Goal: Information Seeking & Learning: Learn about a topic

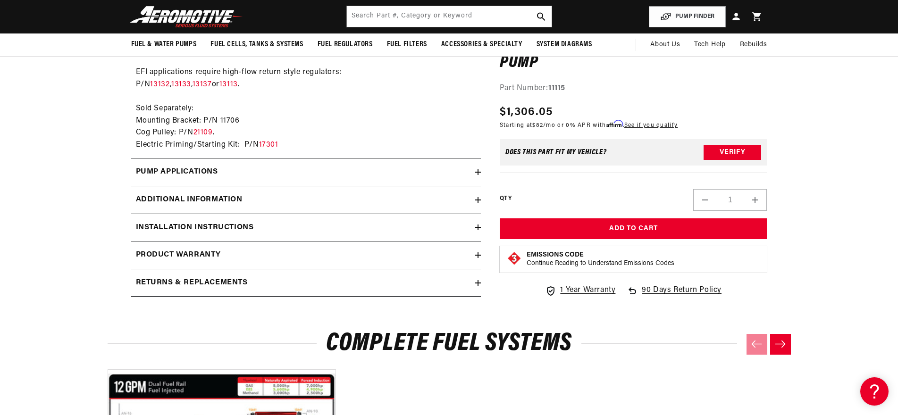
scroll to position [897, 0]
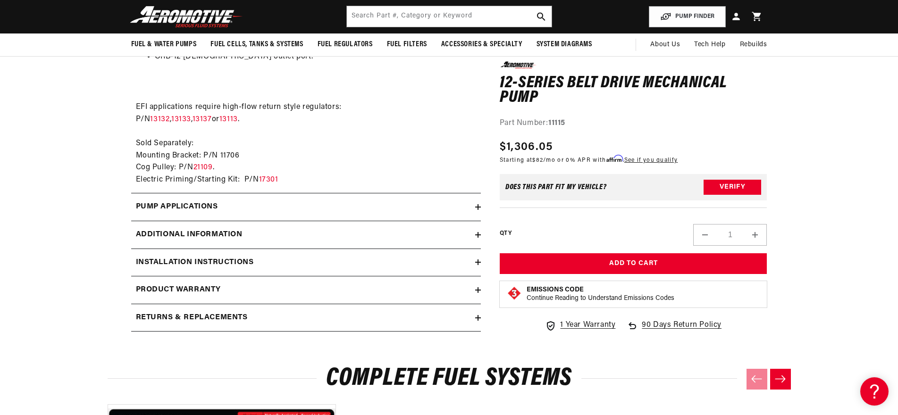
click at [476, 315] on icon at bounding box center [478, 318] width 6 height 6
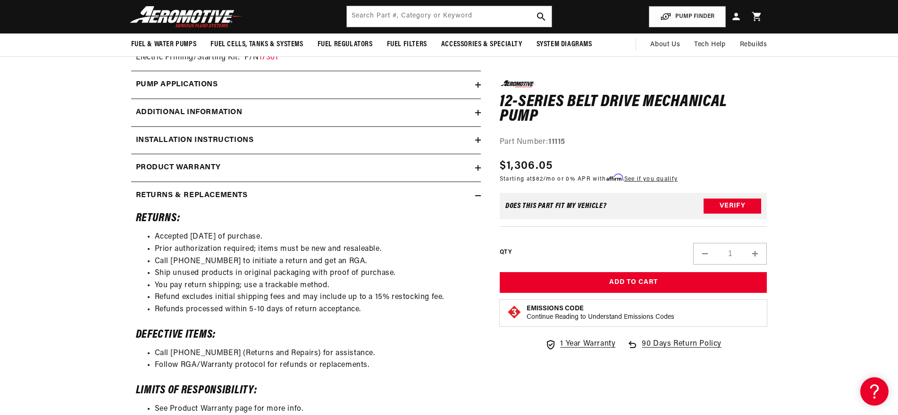
scroll to position [991, 0]
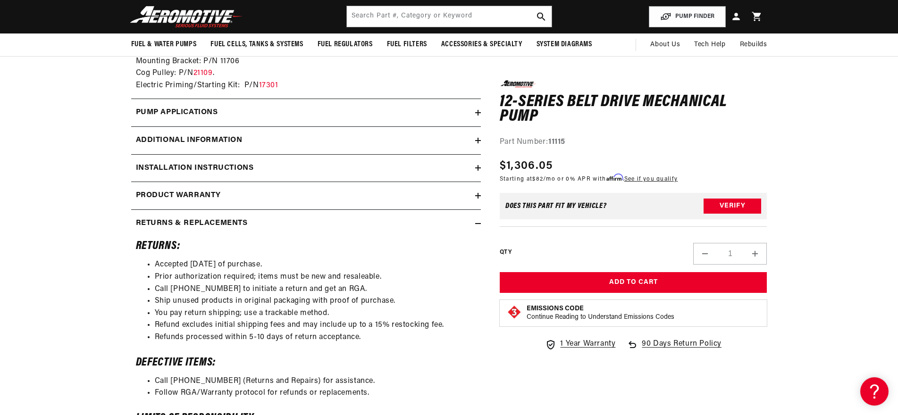
click at [476, 193] on icon at bounding box center [478, 196] width 6 height 6
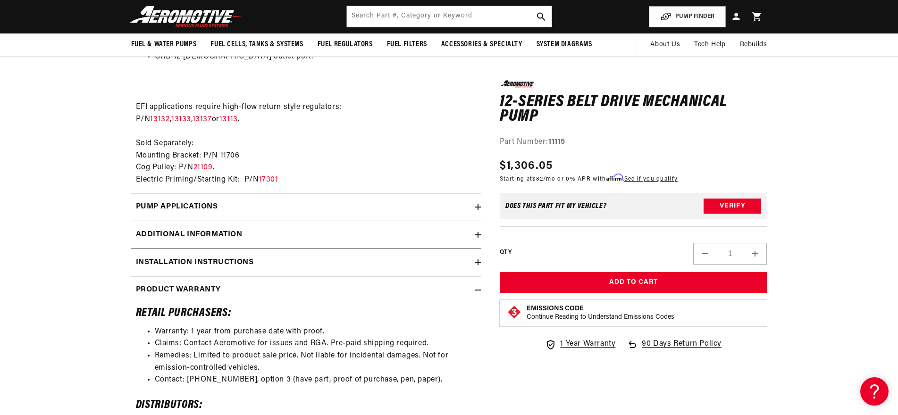
scroll to position [0, 0]
click at [477, 260] on icon at bounding box center [478, 263] width 6 height 6
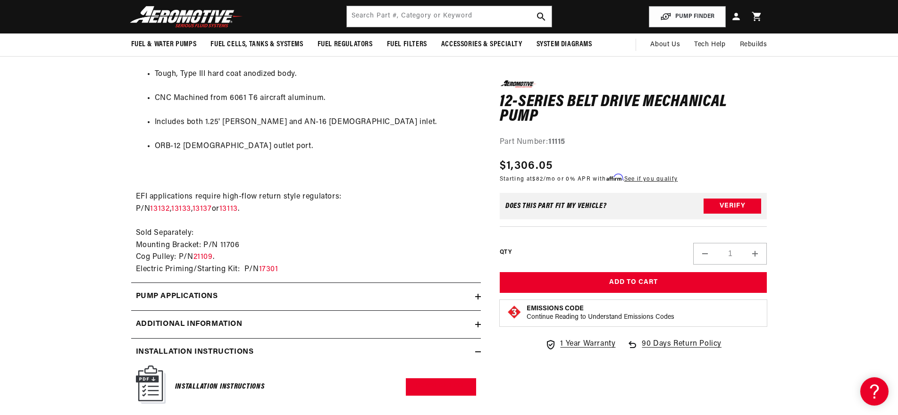
scroll to position [802, 0]
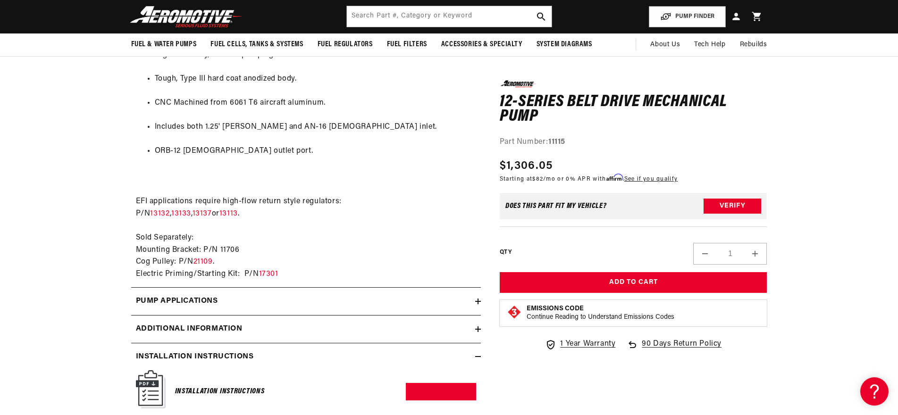
click at [478, 302] on icon at bounding box center [478, 302] width 6 height 0
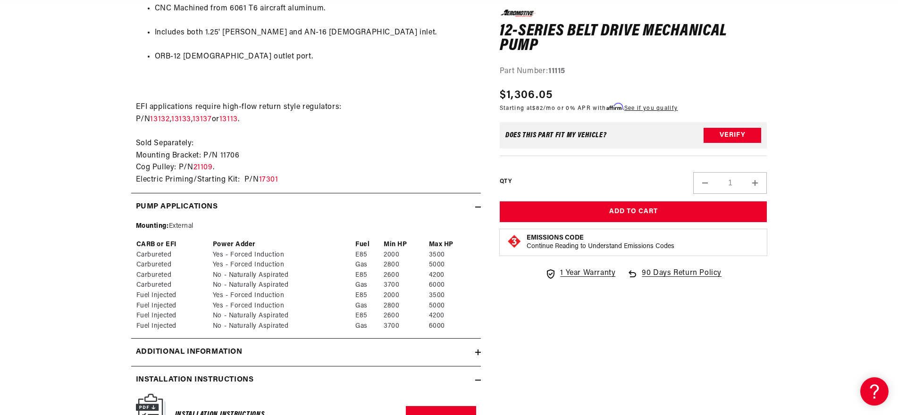
scroll to position [0, 373]
click at [476, 204] on icon at bounding box center [478, 207] width 6 height 6
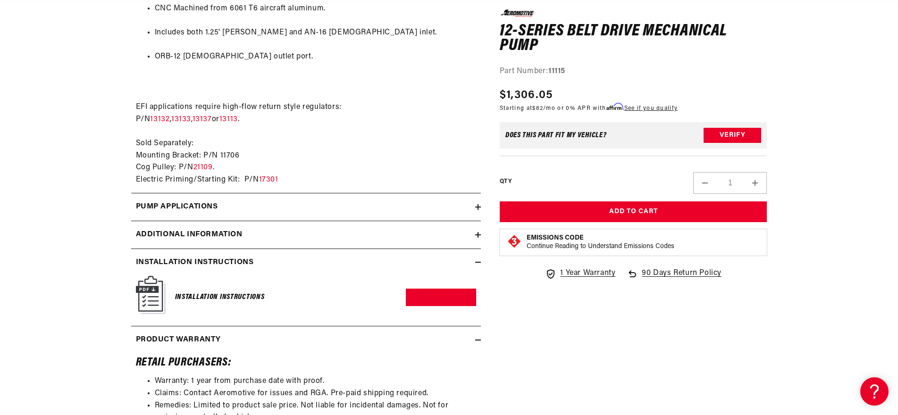
click at [478, 235] on icon at bounding box center [478, 235] width 6 height 0
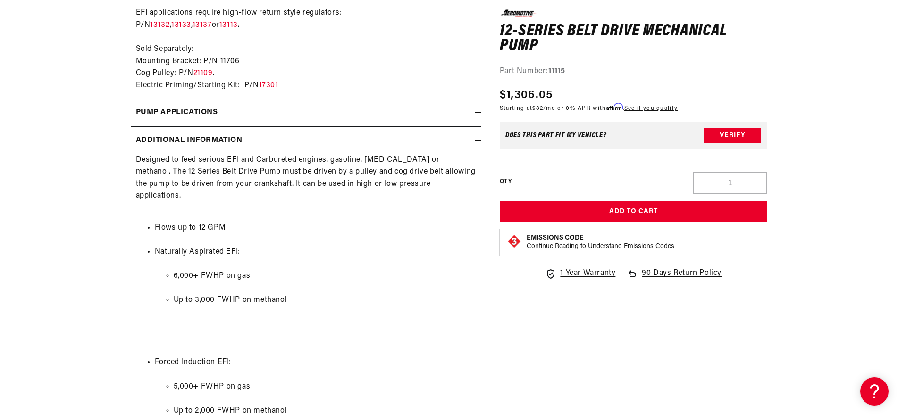
scroll to position [0, 0]
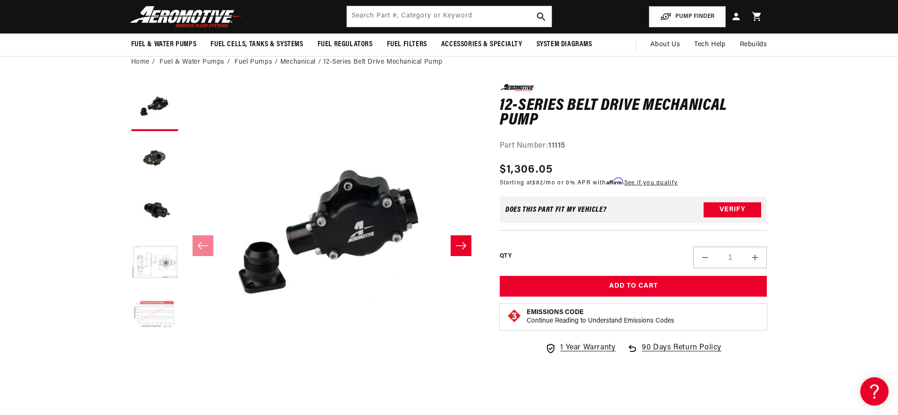
click at [155, 309] on button "Load image 5 in gallery view" at bounding box center [154, 315] width 47 height 47
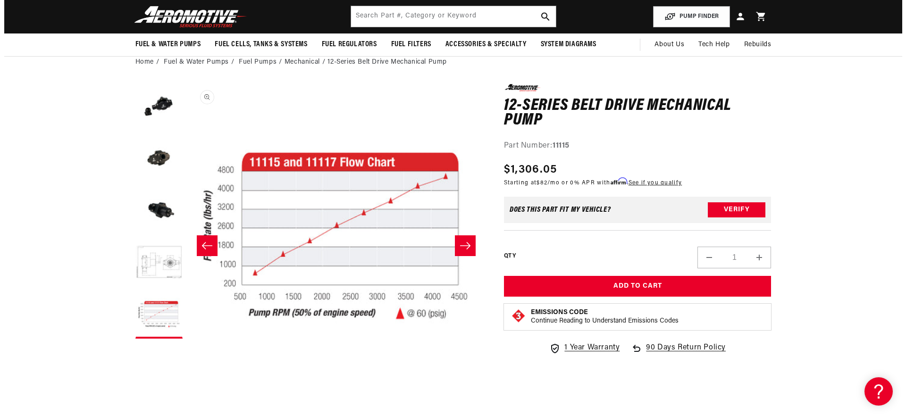
scroll to position [0, 1192]
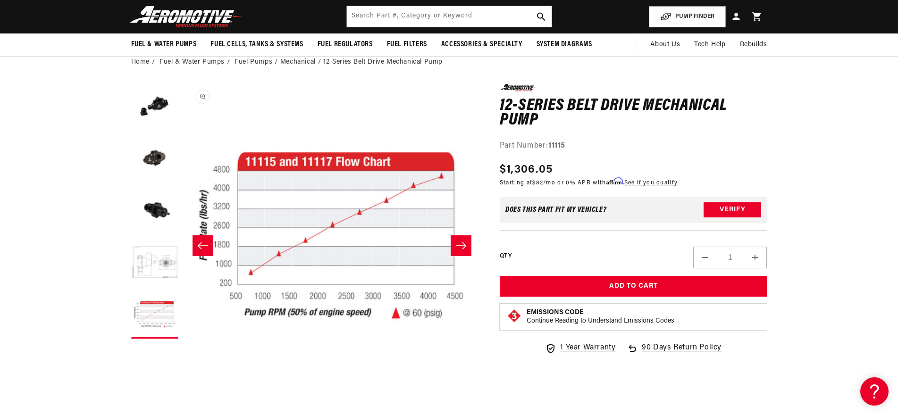
click at [183, 382] on button "Open media 5 in modal" at bounding box center [183, 382] width 0 height 0
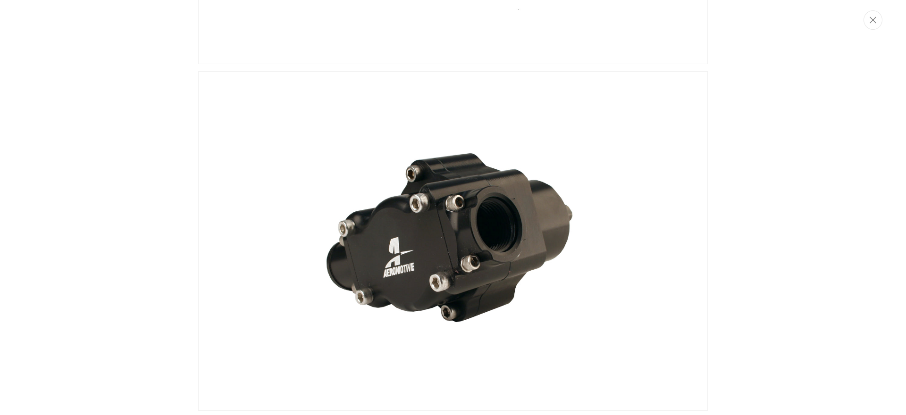
scroll to position [0, 101]
